Goal: Task Accomplishment & Management: Manage account settings

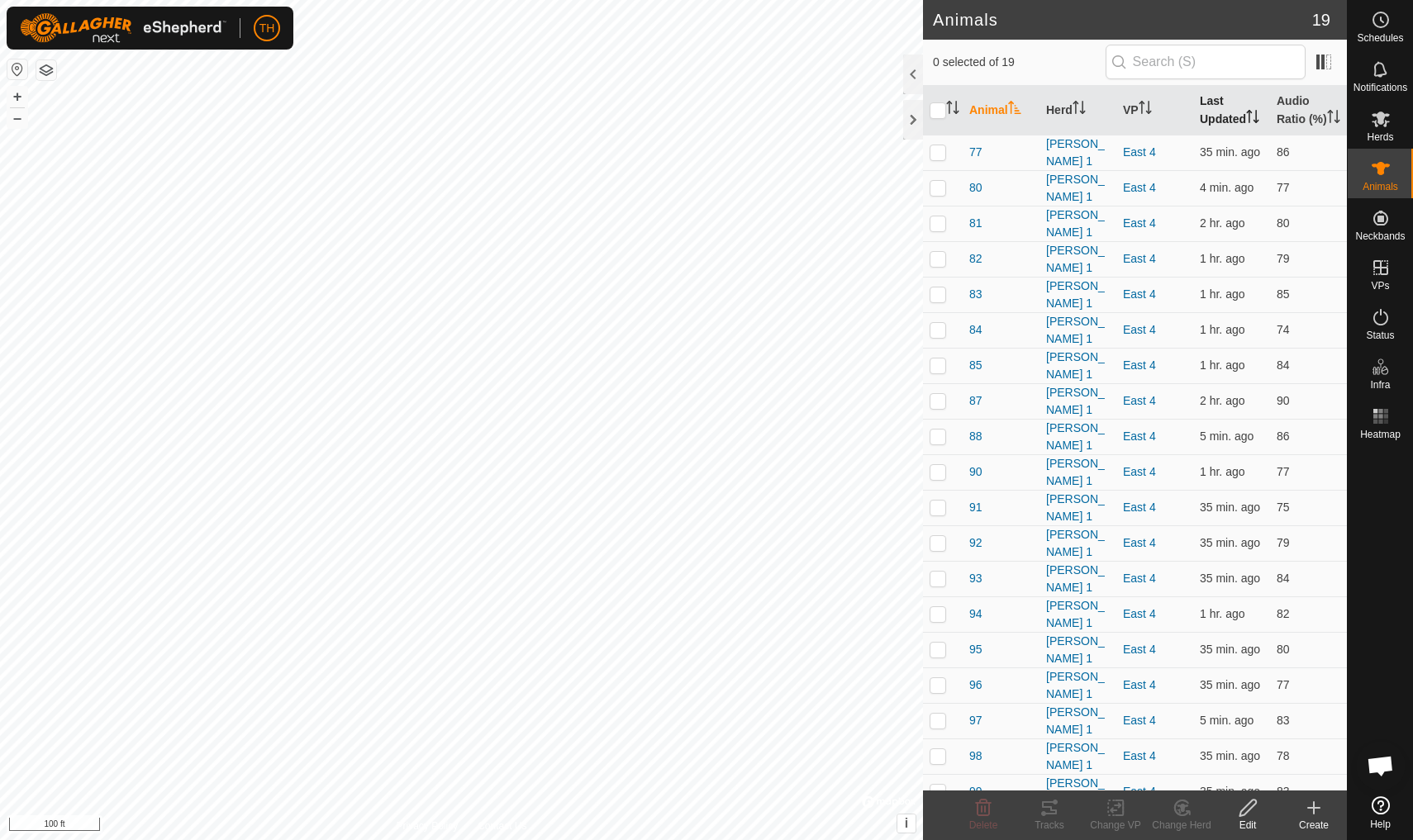
click at [1218, 114] on th "Last Updated" at bounding box center [1231, 110] width 77 height 50
click at [20, 117] on button "–" at bounding box center [17, 118] width 20 height 20
checkbox input "true"
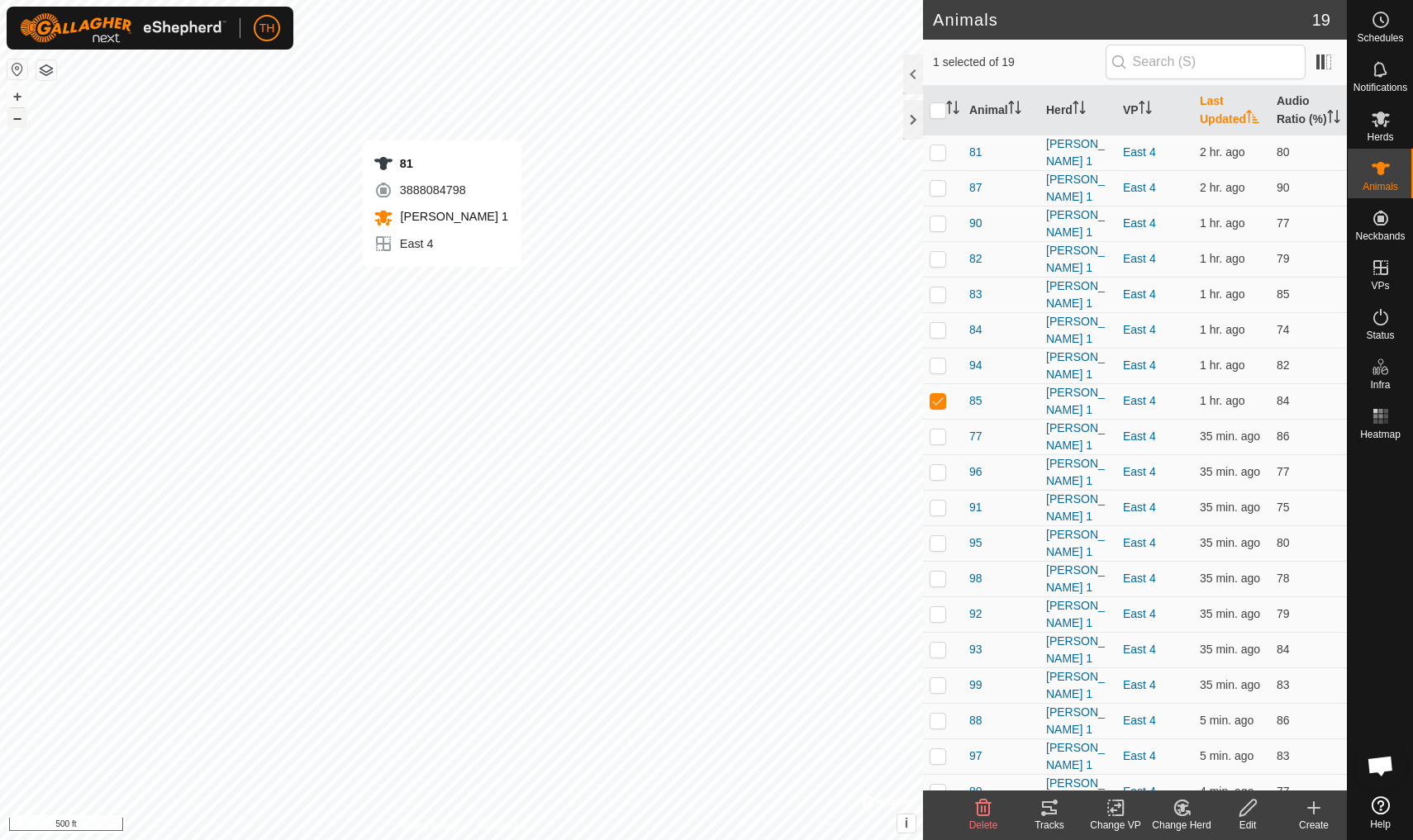
checkbox input "true"
checkbox input "false"
checkbox input "true"
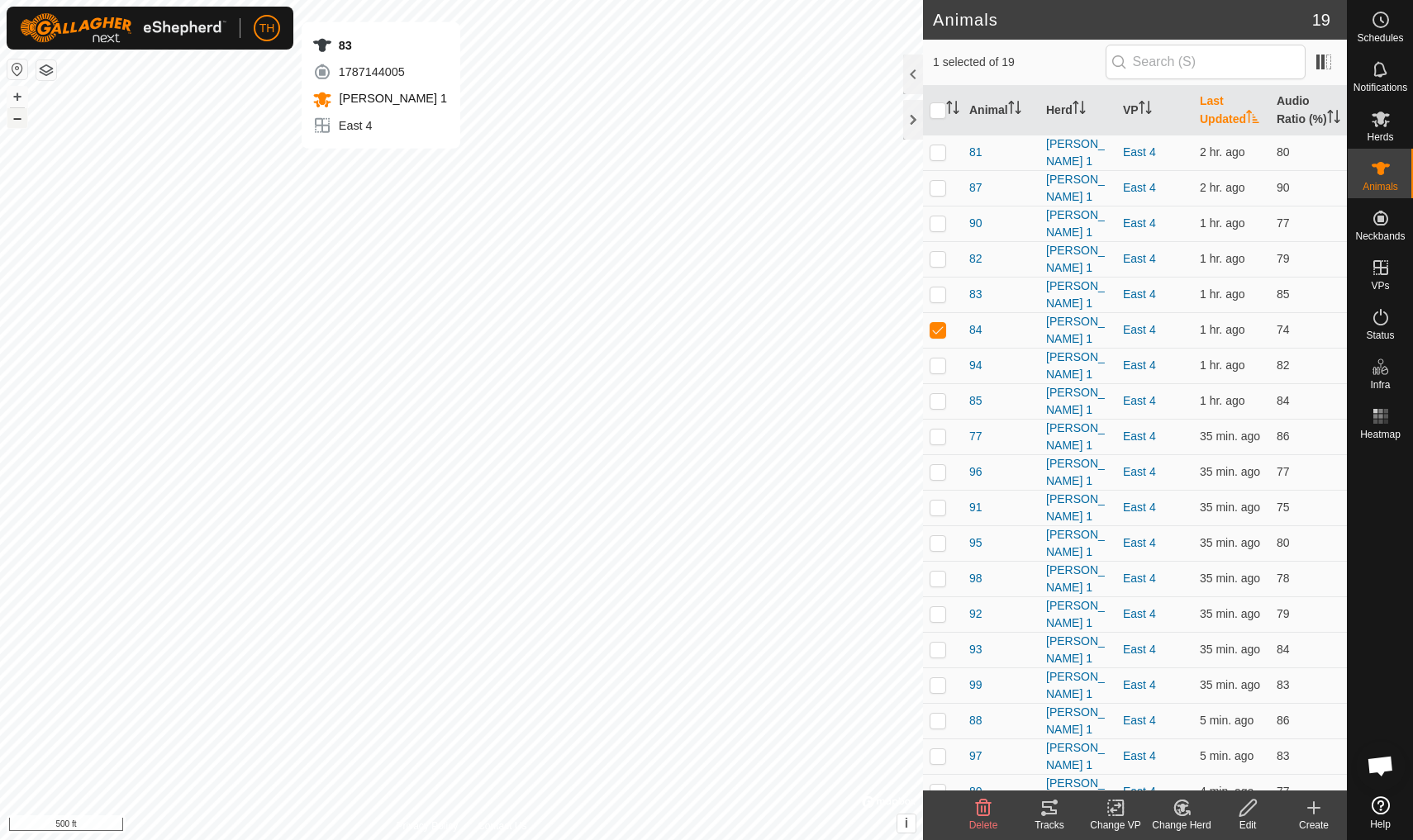
checkbox input "false"
checkbox input "true"
click at [1053, 814] on icon at bounding box center [1049, 807] width 15 height 13
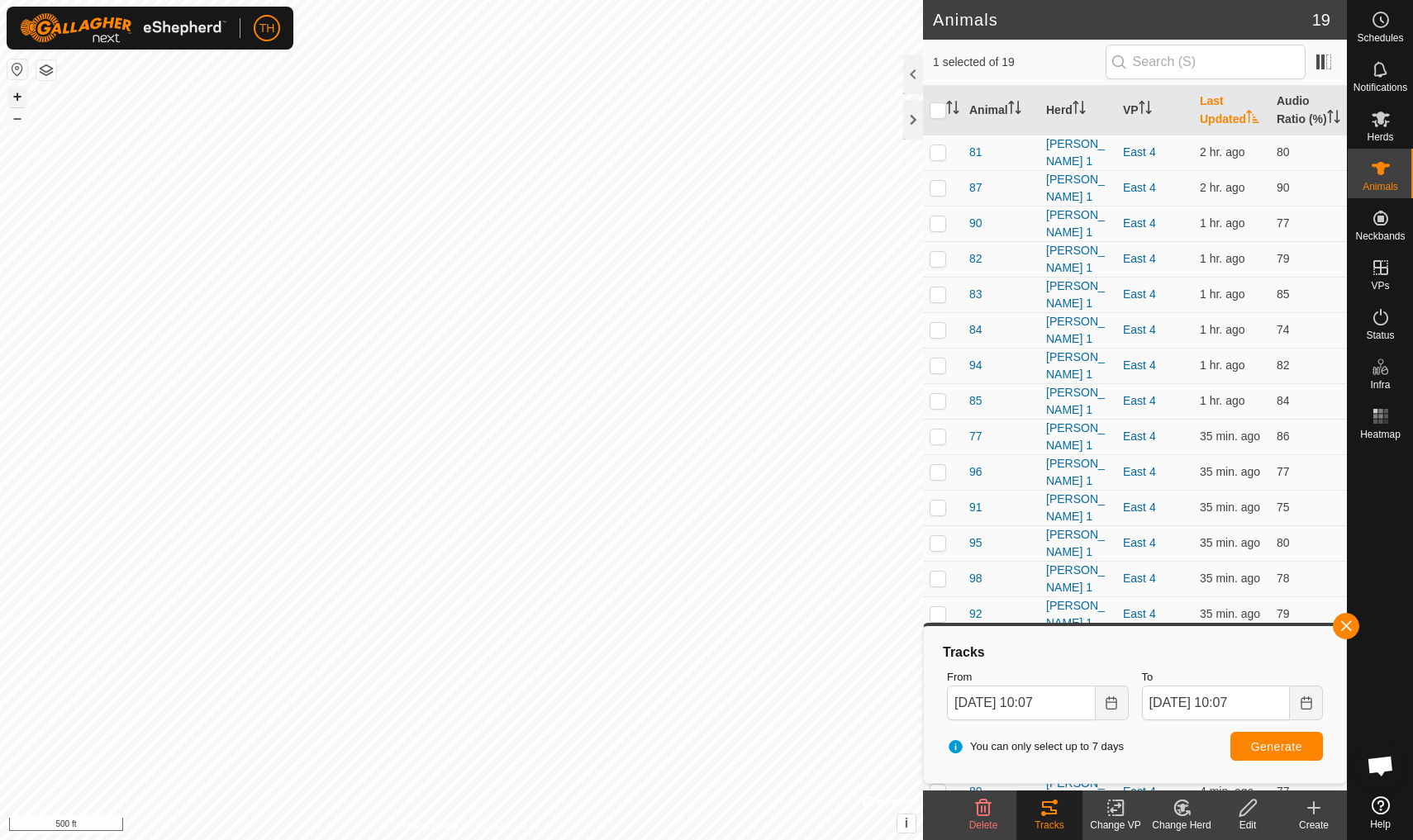
click at [14, 98] on button "+" at bounding box center [17, 96] width 20 height 20
